Goal: Information Seeking & Learning: Learn about a topic

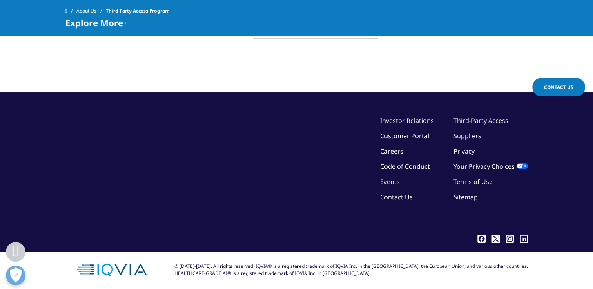
scroll to position [562, 0]
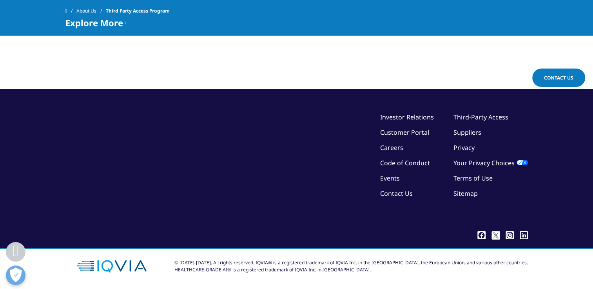
click at [555, 80] on span "Contact Us" at bounding box center [558, 78] width 29 height 7
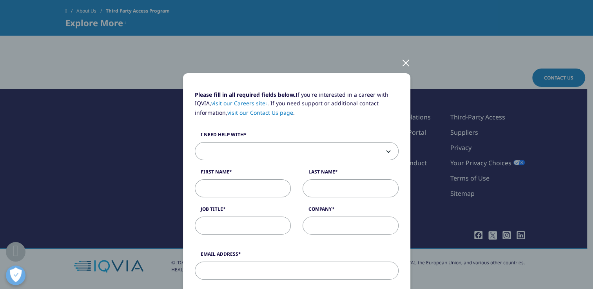
click at [405, 64] on div at bounding box center [406, 63] width 9 height 22
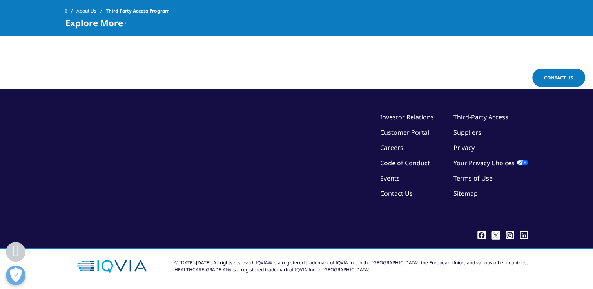
click at [395, 191] on link "Contact Us" at bounding box center [396, 193] width 33 height 9
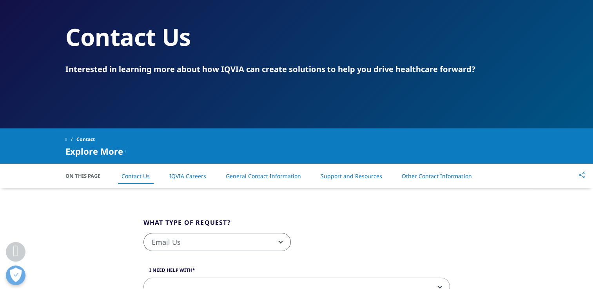
scroll to position [39, 0]
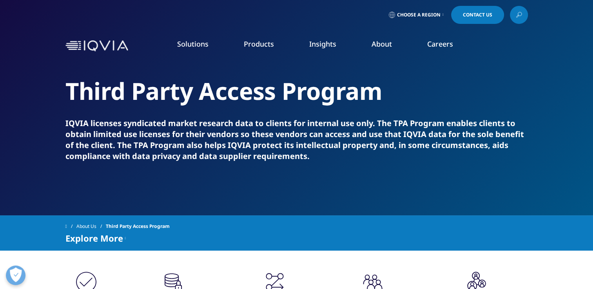
click at [427, 18] on link "Choose a Region" at bounding box center [417, 15] width 58 height 18
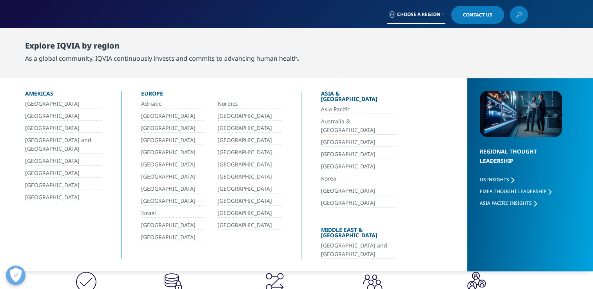
click at [151, 222] on link "[GEOGRAPHIC_DATA]" at bounding box center [173, 225] width 64 height 9
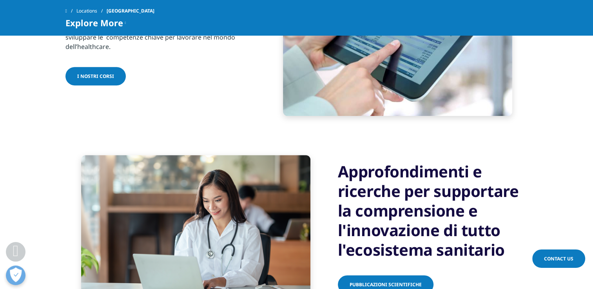
scroll to position [549, 0]
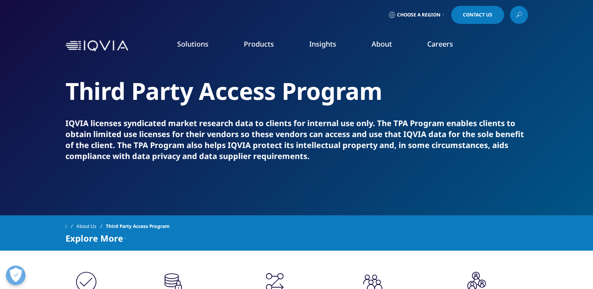
click at [125, 238] on icon at bounding box center [125, 238] width 1 height 9
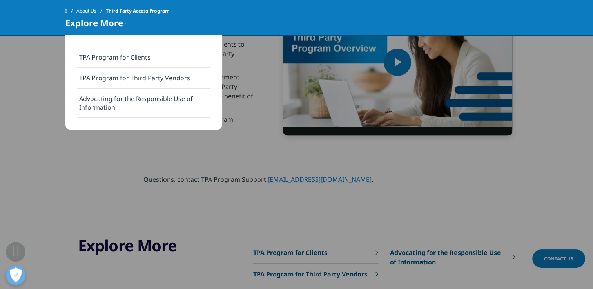
scroll to position [314, 0]
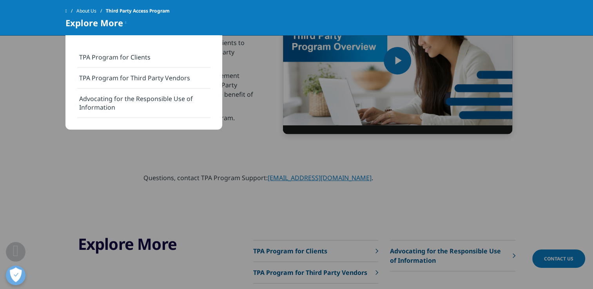
click at [251, 132] on div "Video Player is loading. Play Video Play Skip Backward Skip Forward Mute Curren…" at bounding box center [297, 60] width 463 height 147
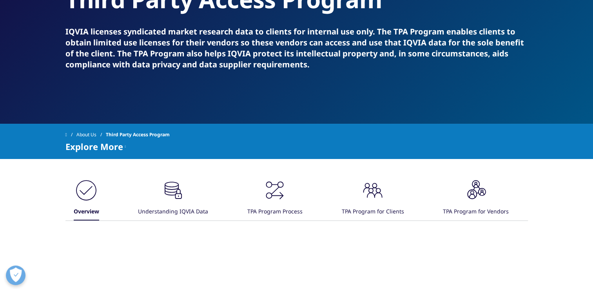
scroll to position [0, 0]
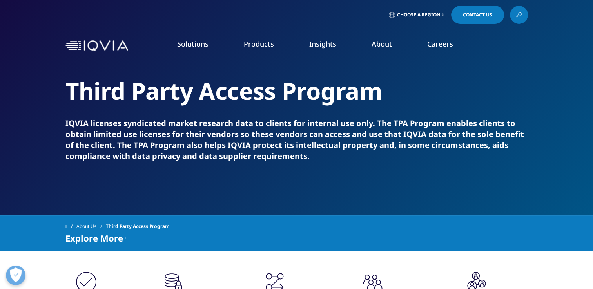
click at [513, 14] on link at bounding box center [519, 15] width 18 height 18
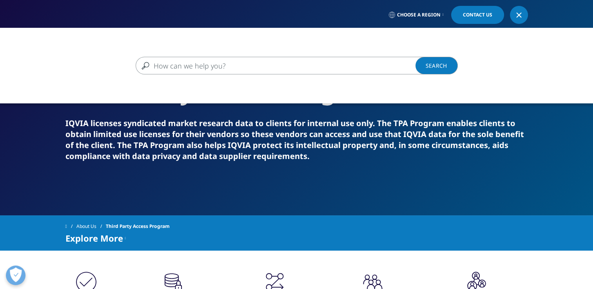
click at [416, 171] on div "Clear Search Loading" at bounding box center [296, 172] width 593 height 289
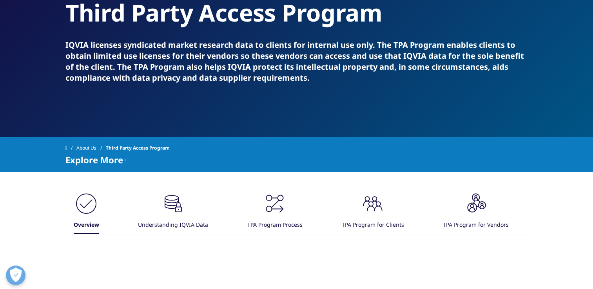
scroll to position [157, 0]
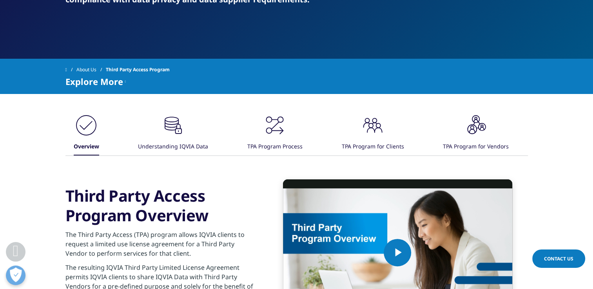
click at [98, 132] on icon ".cls-1{fill:#231f20;}" at bounding box center [87, 126] width 24 height 24
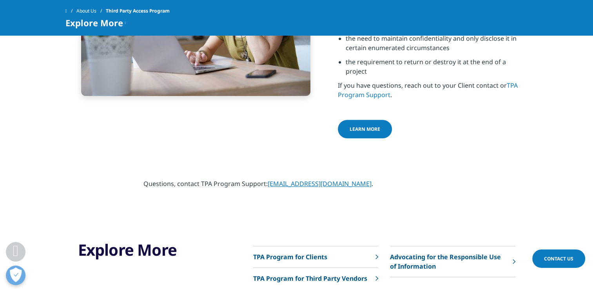
scroll to position [431, 0]
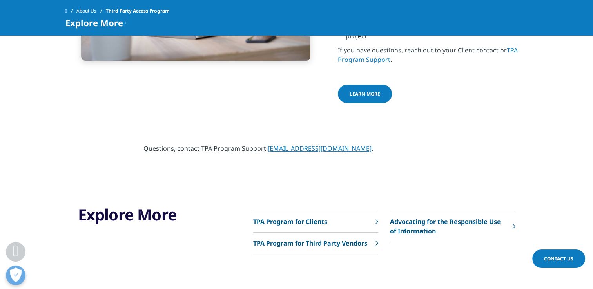
click at [371, 87] on link "Learn more" at bounding box center [365, 94] width 54 height 18
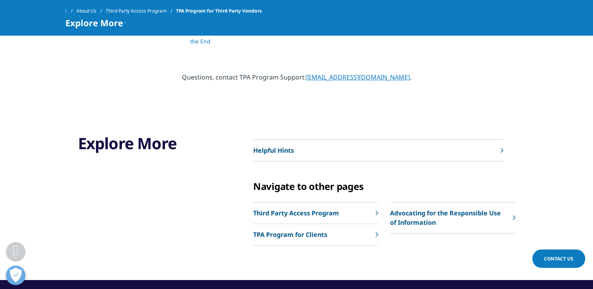
scroll to position [473, 0]
